Goal: Information Seeking & Learning: Stay updated

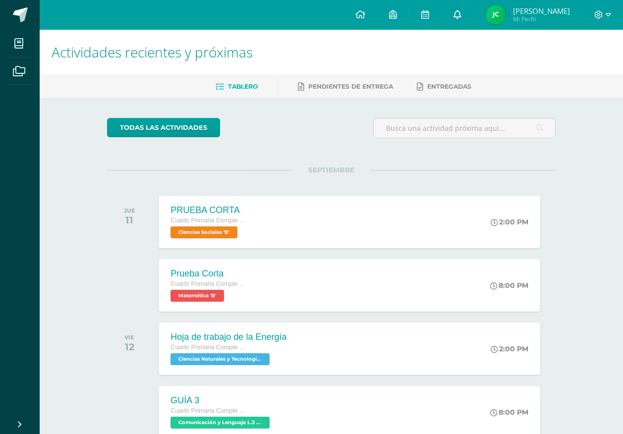
click at [473, 10] on link at bounding box center [457, 15] width 32 height 30
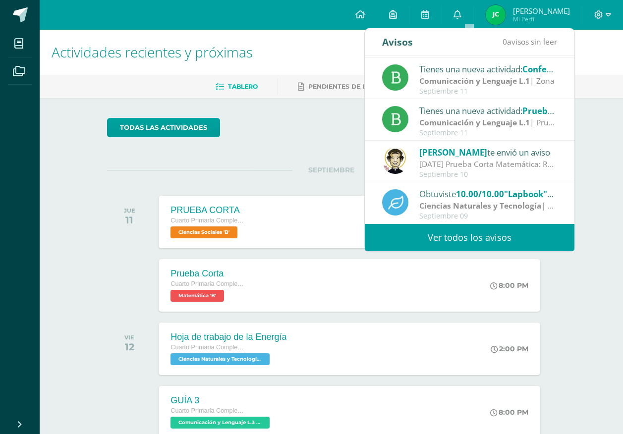
scroll to position [50, 0]
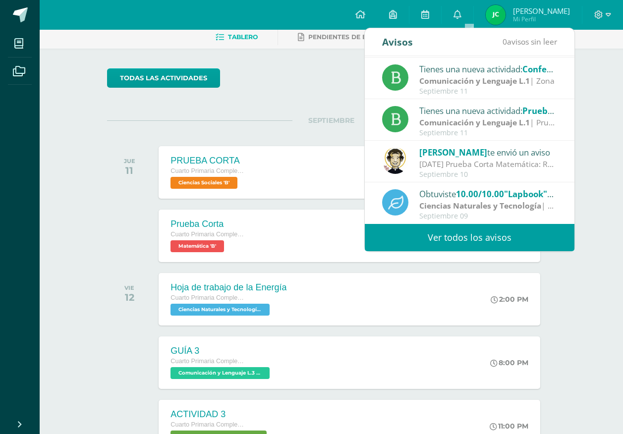
click at [457, 235] on link "Ver todos los avisos" at bounding box center [470, 237] width 210 height 27
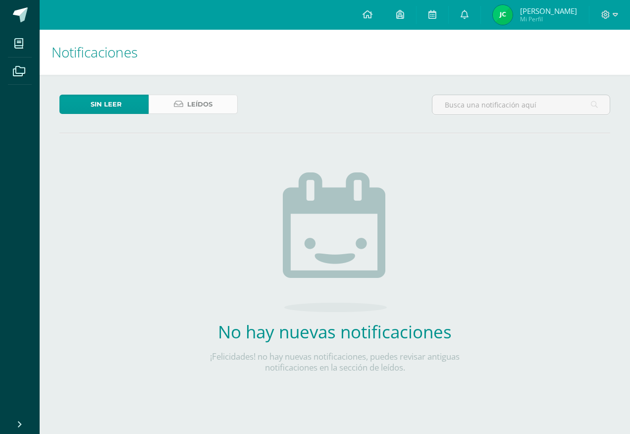
click at [206, 101] on span "Leídos" at bounding box center [199, 104] width 25 height 18
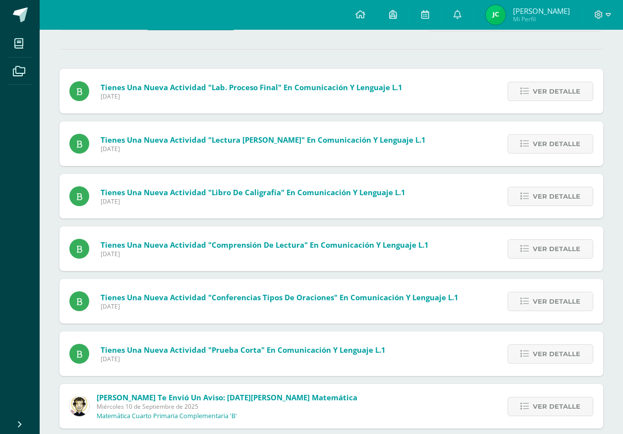
scroll to position [99, 0]
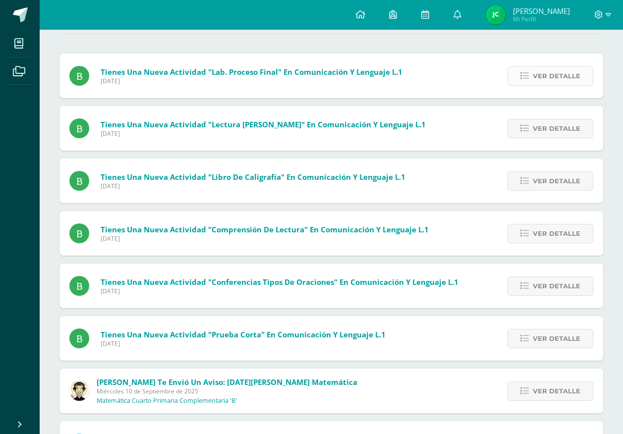
click at [537, 72] on span "Ver detalle" at bounding box center [556, 76] width 48 height 18
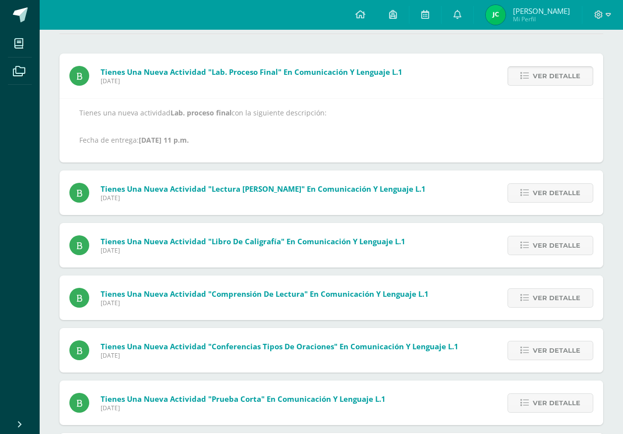
click at [537, 72] on span "Ver detalle" at bounding box center [556, 76] width 48 height 18
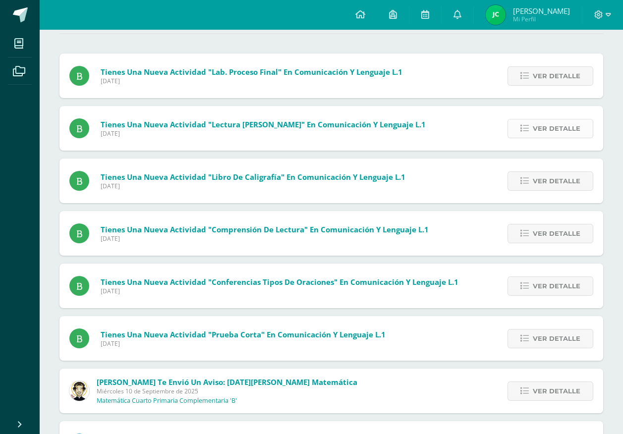
click at [548, 133] on span "Ver detalle" at bounding box center [556, 128] width 48 height 18
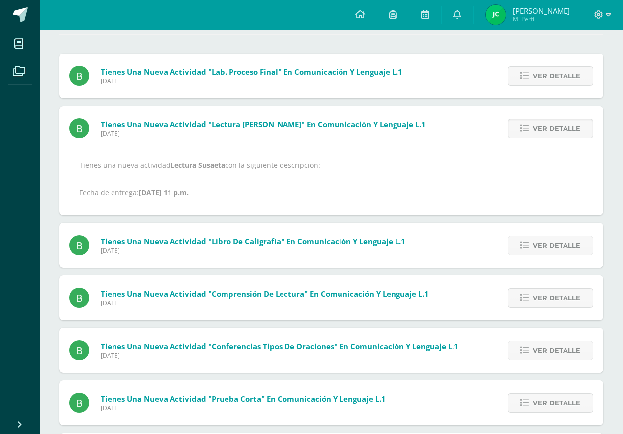
click at [548, 133] on span "Ver detalle" at bounding box center [556, 128] width 48 height 18
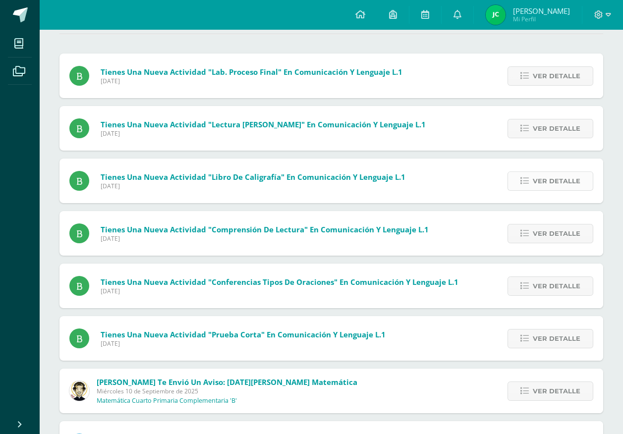
click at [553, 178] on span "Ver detalle" at bounding box center [556, 181] width 48 height 18
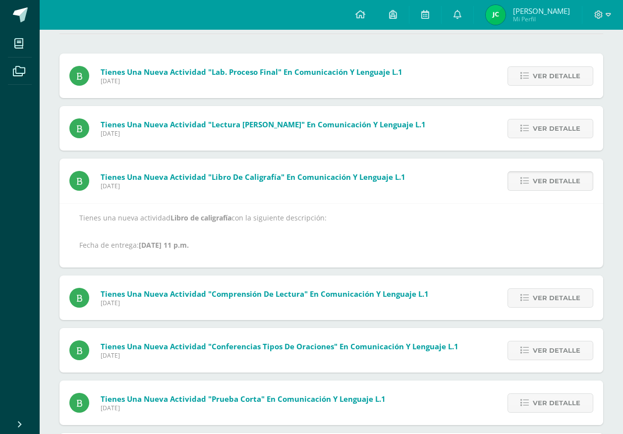
click at [553, 178] on span "Ver detalle" at bounding box center [556, 181] width 48 height 18
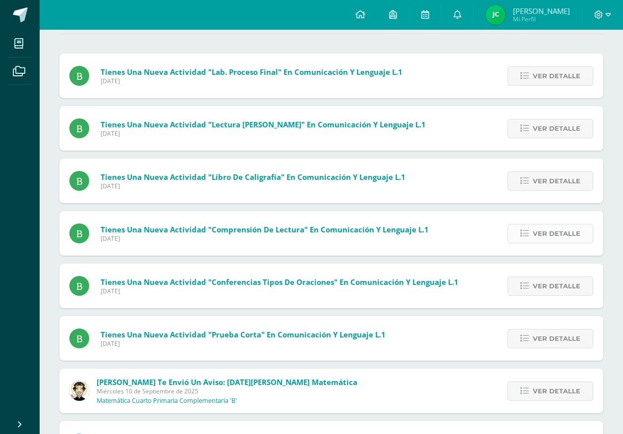
click at [545, 230] on span "Ver detalle" at bounding box center [556, 233] width 48 height 18
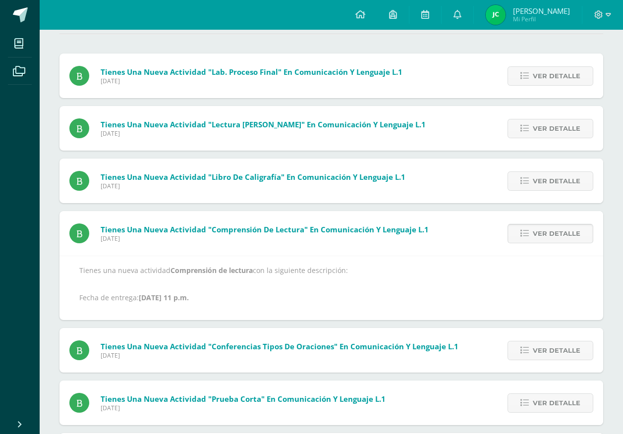
click at [541, 235] on span "Ver detalle" at bounding box center [556, 233] width 48 height 18
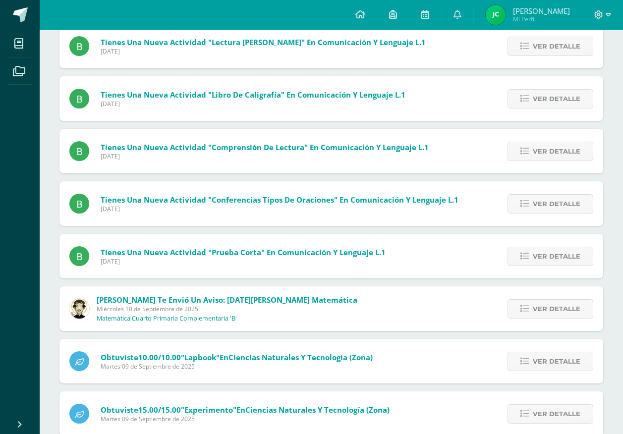
scroll to position [198, 0]
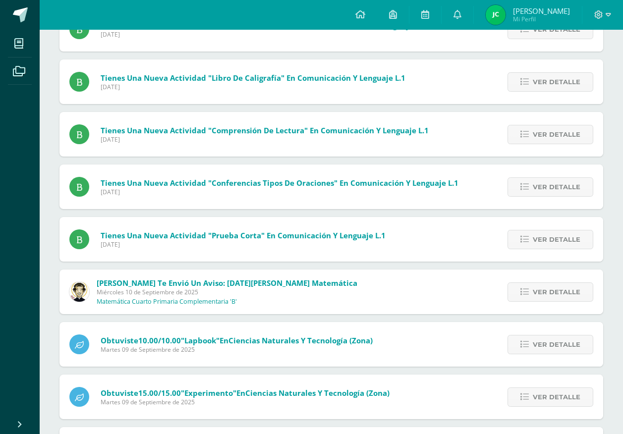
click at [539, 199] on div "Ver detalle" at bounding box center [547, 186] width 110 height 45
click at [535, 192] on span "Ver detalle" at bounding box center [556, 187] width 48 height 18
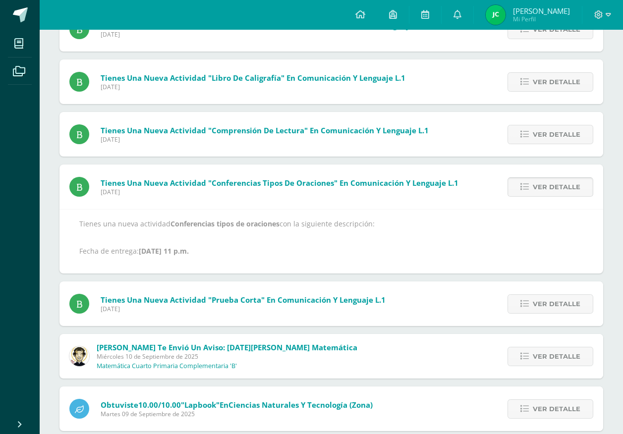
click at [535, 192] on span "Ver detalle" at bounding box center [556, 187] width 48 height 18
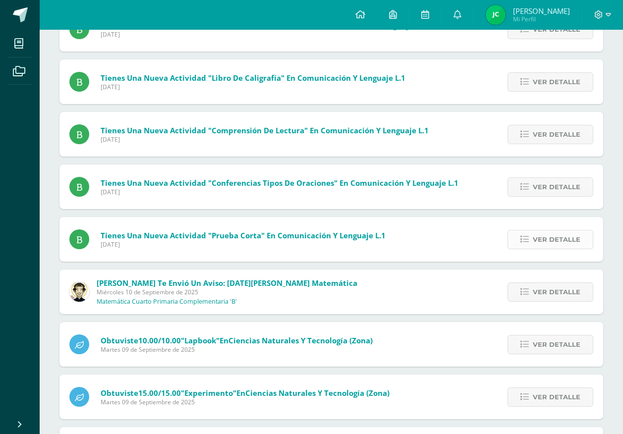
click at [536, 246] on span "Ver detalle" at bounding box center [556, 239] width 48 height 18
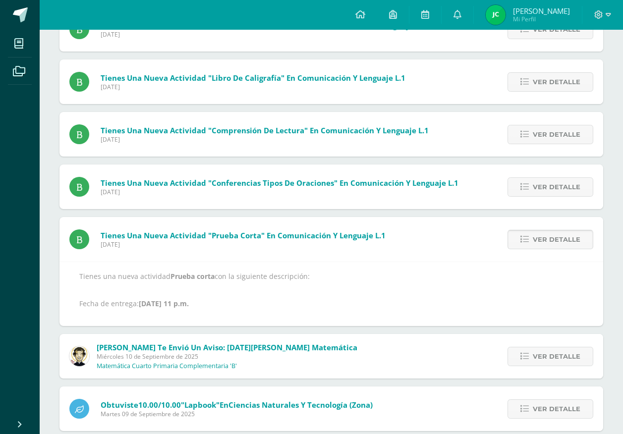
click at [536, 246] on span "Ver detalle" at bounding box center [556, 239] width 48 height 18
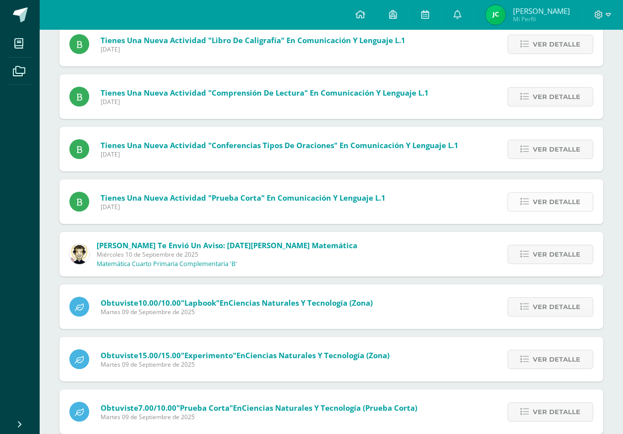
scroll to position [289, 0]
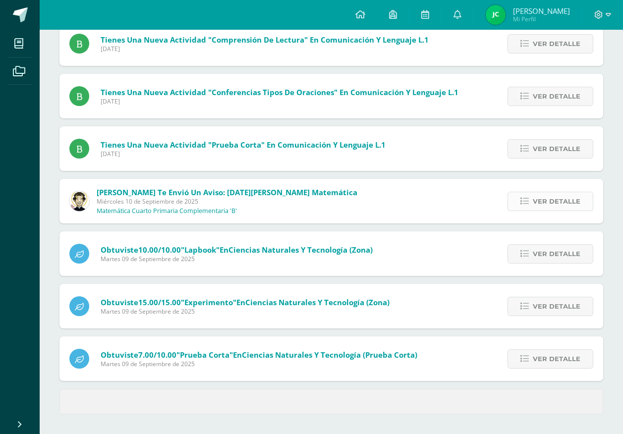
click at [531, 196] on link "Ver detalle" at bounding box center [550, 201] width 86 height 19
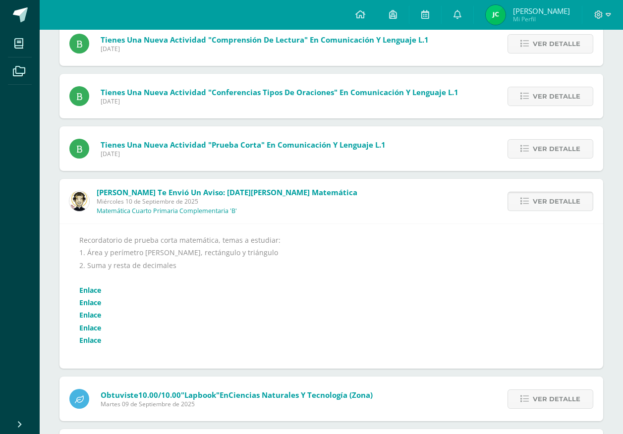
click at [531, 196] on link "Ver detalle" at bounding box center [550, 201] width 86 height 19
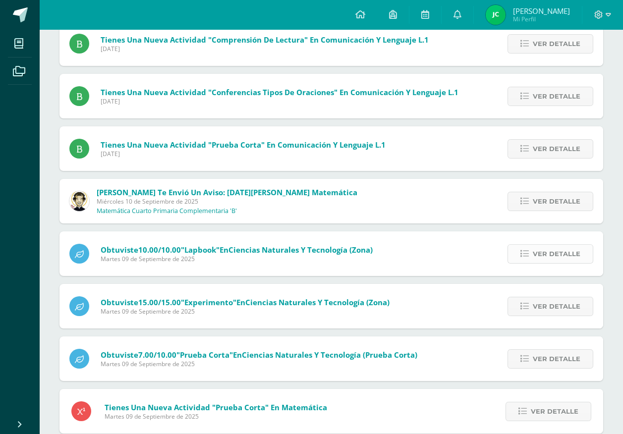
click at [528, 252] on icon at bounding box center [524, 254] width 8 height 8
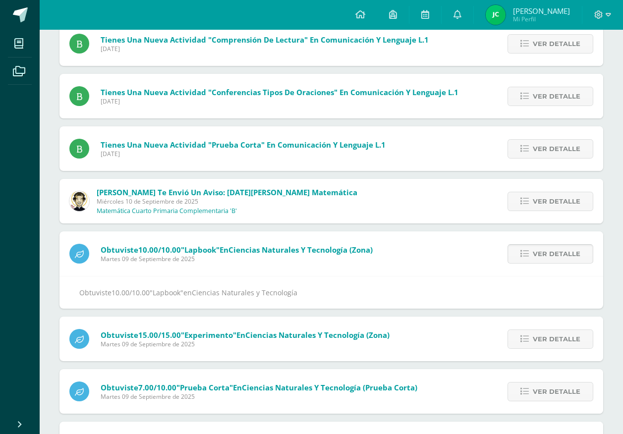
click at [528, 252] on icon at bounding box center [524, 254] width 8 height 8
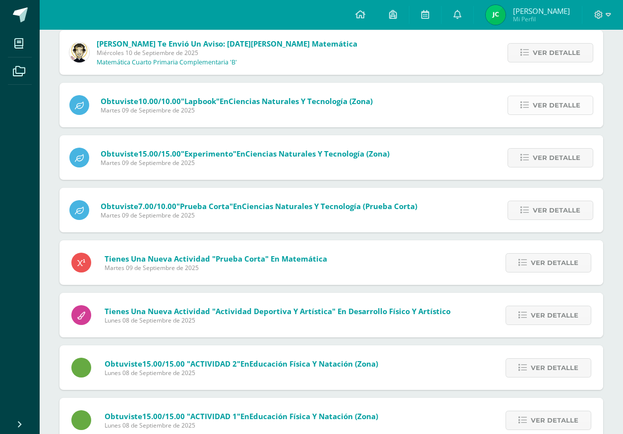
scroll to position [487, 0]
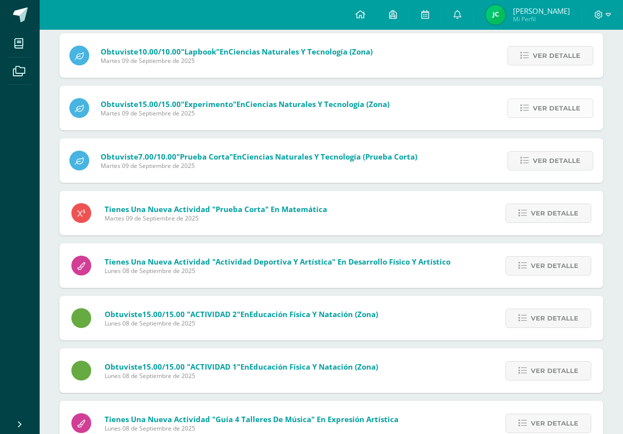
click at [528, 111] on icon at bounding box center [524, 108] width 8 height 8
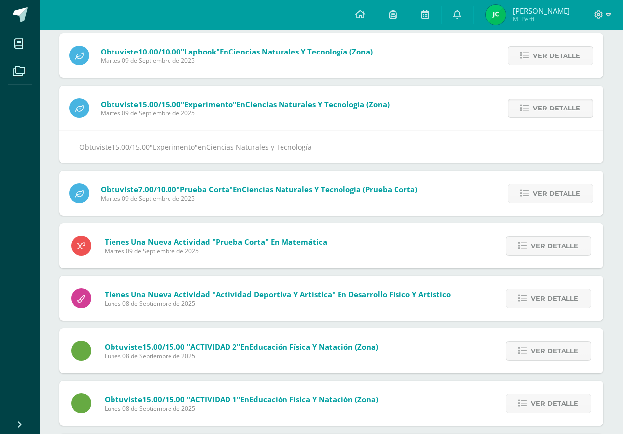
click at [528, 111] on icon at bounding box center [524, 108] width 8 height 8
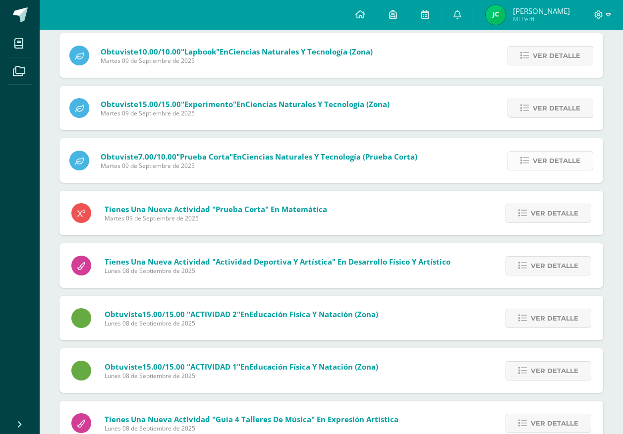
click at [526, 166] on link "Ver detalle" at bounding box center [550, 160] width 86 height 19
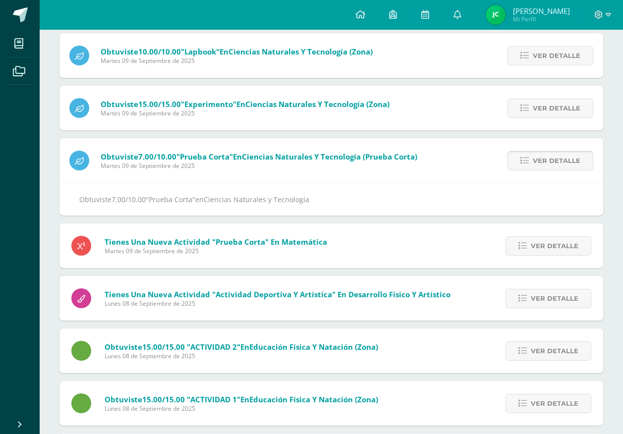
click at [526, 166] on link "Ver detalle" at bounding box center [550, 160] width 86 height 19
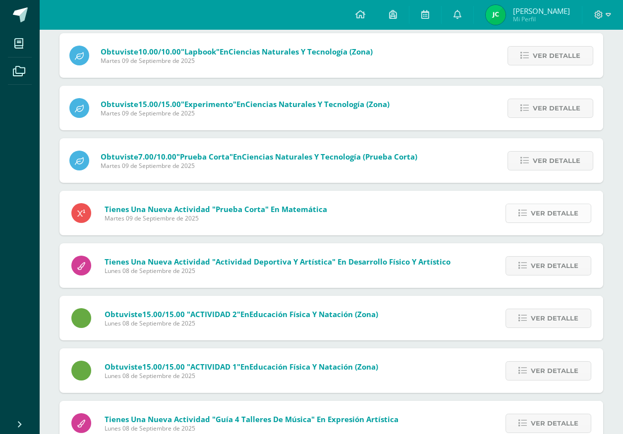
click at [525, 216] on icon at bounding box center [522, 213] width 8 height 8
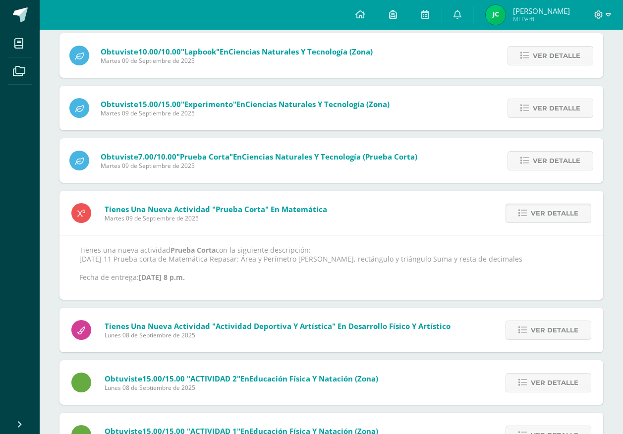
click at [525, 216] on icon at bounding box center [522, 213] width 8 height 8
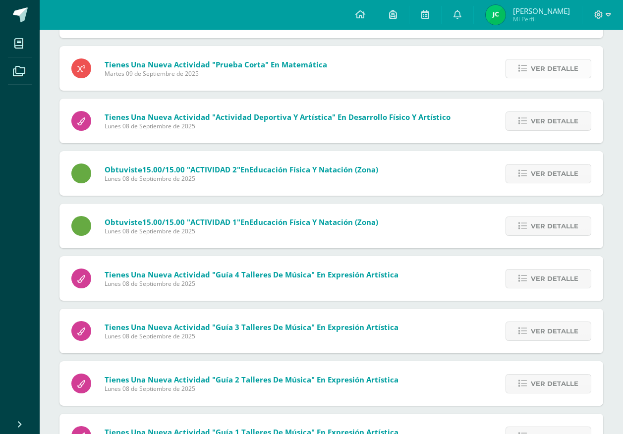
scroll to position [635, 0]
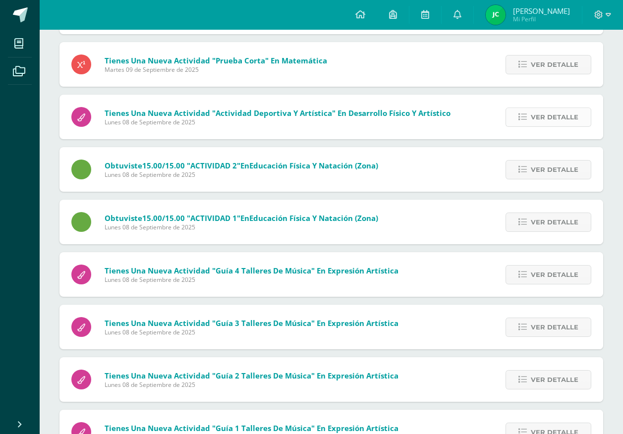
click at [540, 109] on span "Ver detalle" at bounding box center [554, 117] width 48 height 18
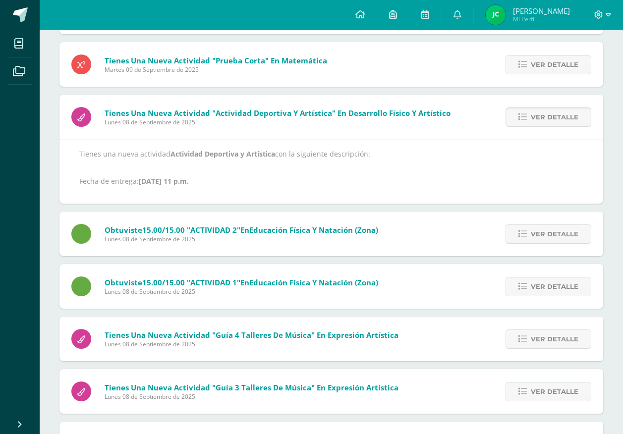
click at [540, 109] on span "Ver detalle" at bounding box center [554, 117] width 48 height 18
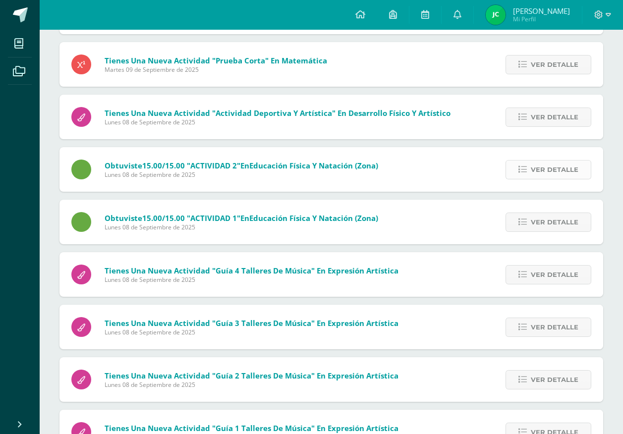
click at [532, 164] on span "Ver detalle" at bounding box center [554, 169] width 48 height 18
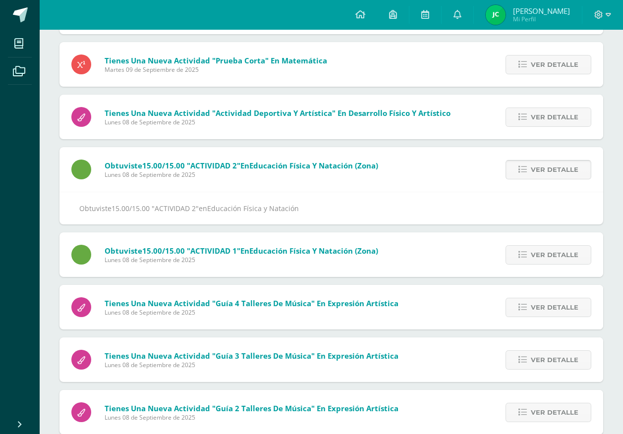
click at [532, 164] on span "Ver detalle" at bounding box center [554, 169] width 48 height 18
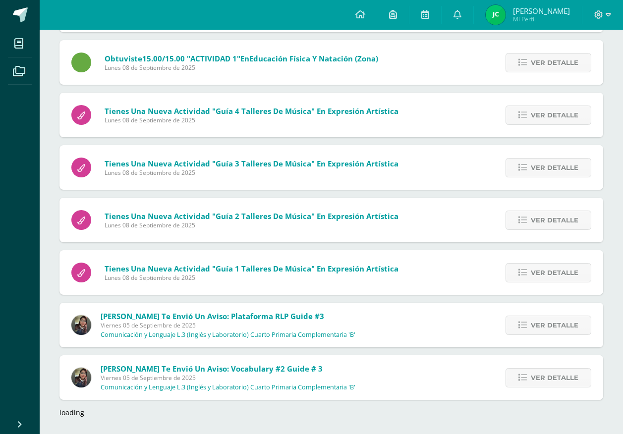
scroll to position [798, 0]
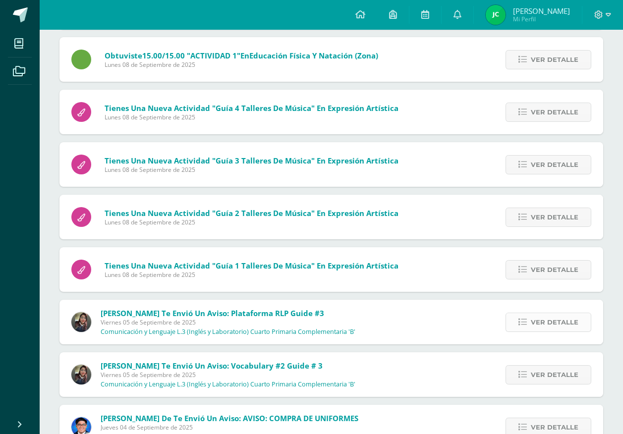
click at [541, 319] on span "Ver detalle" at bounding box center [554, 322] width 48 height 18
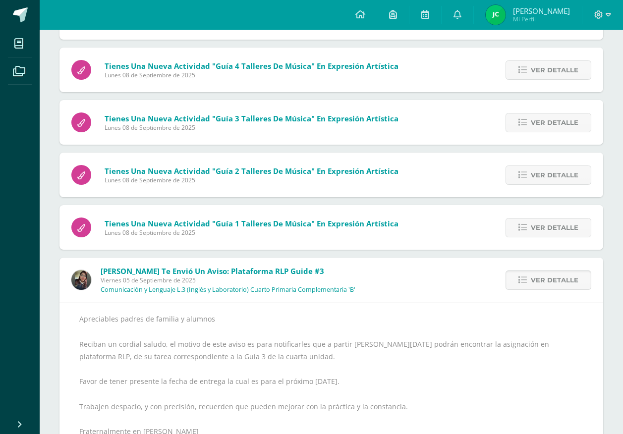
scroll to position [897, 0]
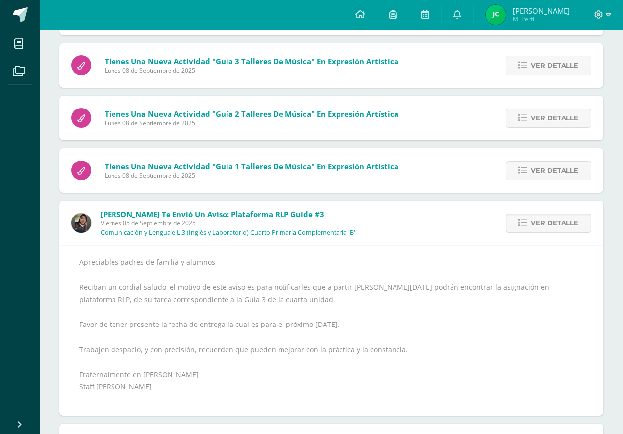
click at [535, 222] on span "Ver detalle" at bounding box center [554, 223] width 48 height 18
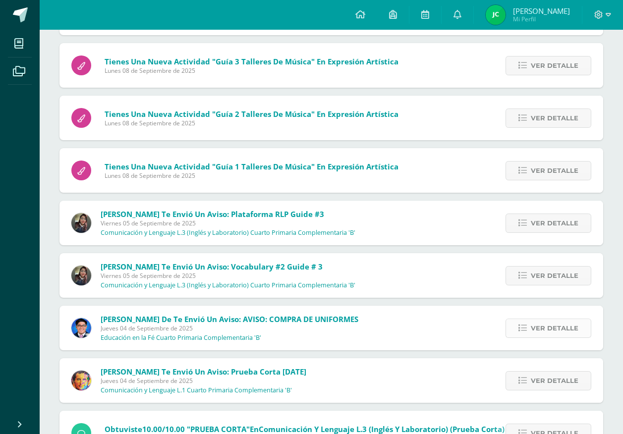
scroll to position [947, 0]
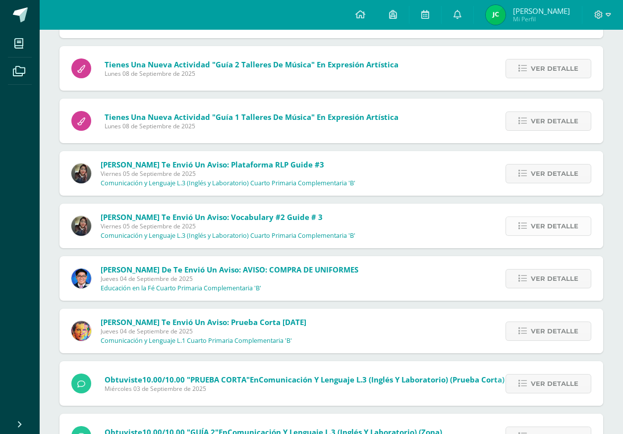
click at [530, 230] on link "Ver detalle" at bounding box center [548, 225] width 86 height 19
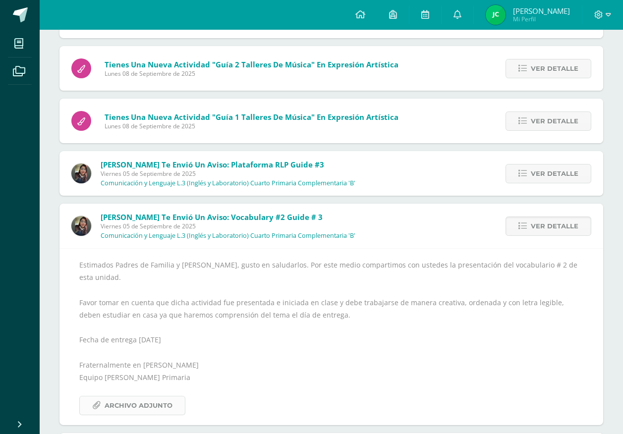
click at [158, 398] on span "Archivo Adjunto" at bounding box center [139, 405] width 68 height 18
